Goal: Check status: Check status

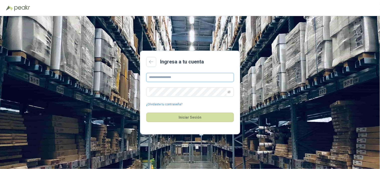
click at [165, 77] on input "text" at bounding box center [190, 77] width 88 height 9
type input "**********"
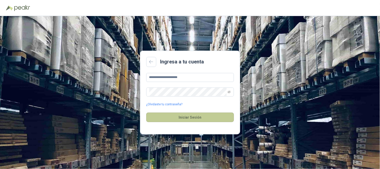
click at [214, 110] on button "Iniciar Sesión" at bounding box center [190, 117] width 88 height 10
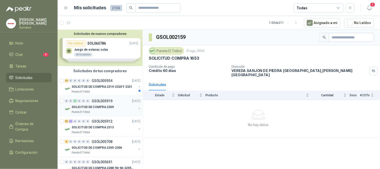
click at [98, 102] on p "GSOL005919" at bounding box center [102, 101] width 21 height 4
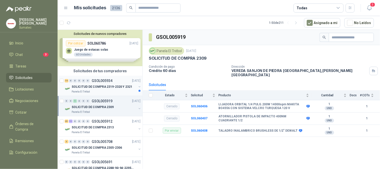
click at [104, 85] on p "SOLICITUD DE COMPRA 2319-2320 Y 2321" at bounding box center [102, 86] width 61 height 5
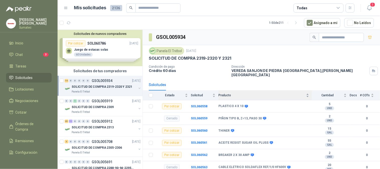
click at [226, 93] on span "Producto" at bounding box center [261, 95] width 87 height 4
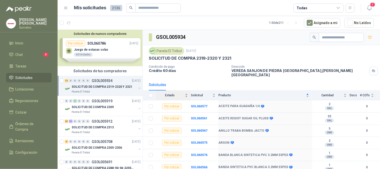
click at [175, 93] on div "Estado" at bounding box center [172, 95] width 32 height 5
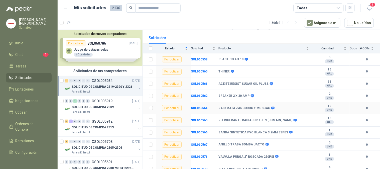
scroll to position [60, 0]
